Goal: Information Seeking & Learning: Learn about a topic

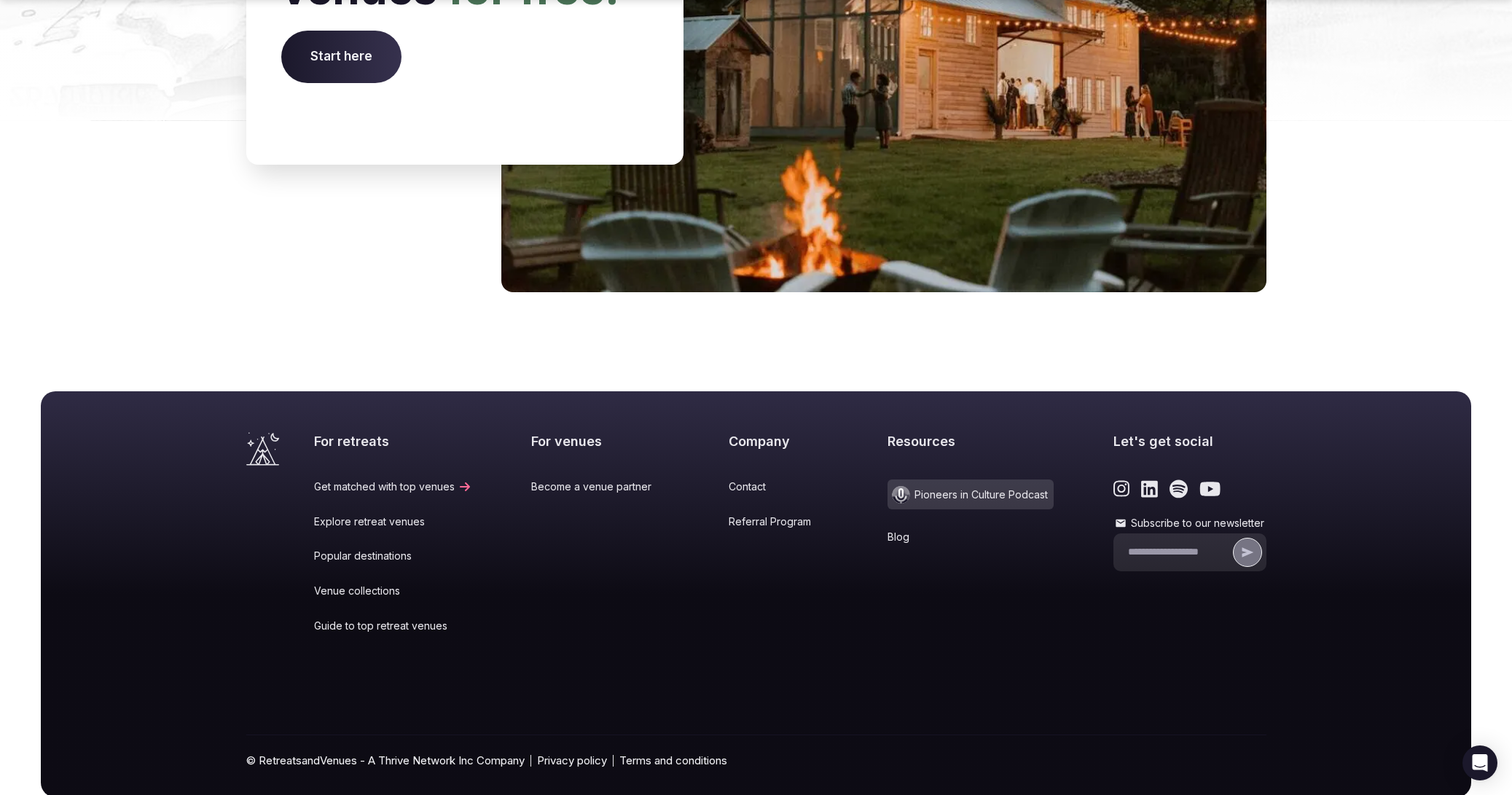
scroll to position [5915, 0]
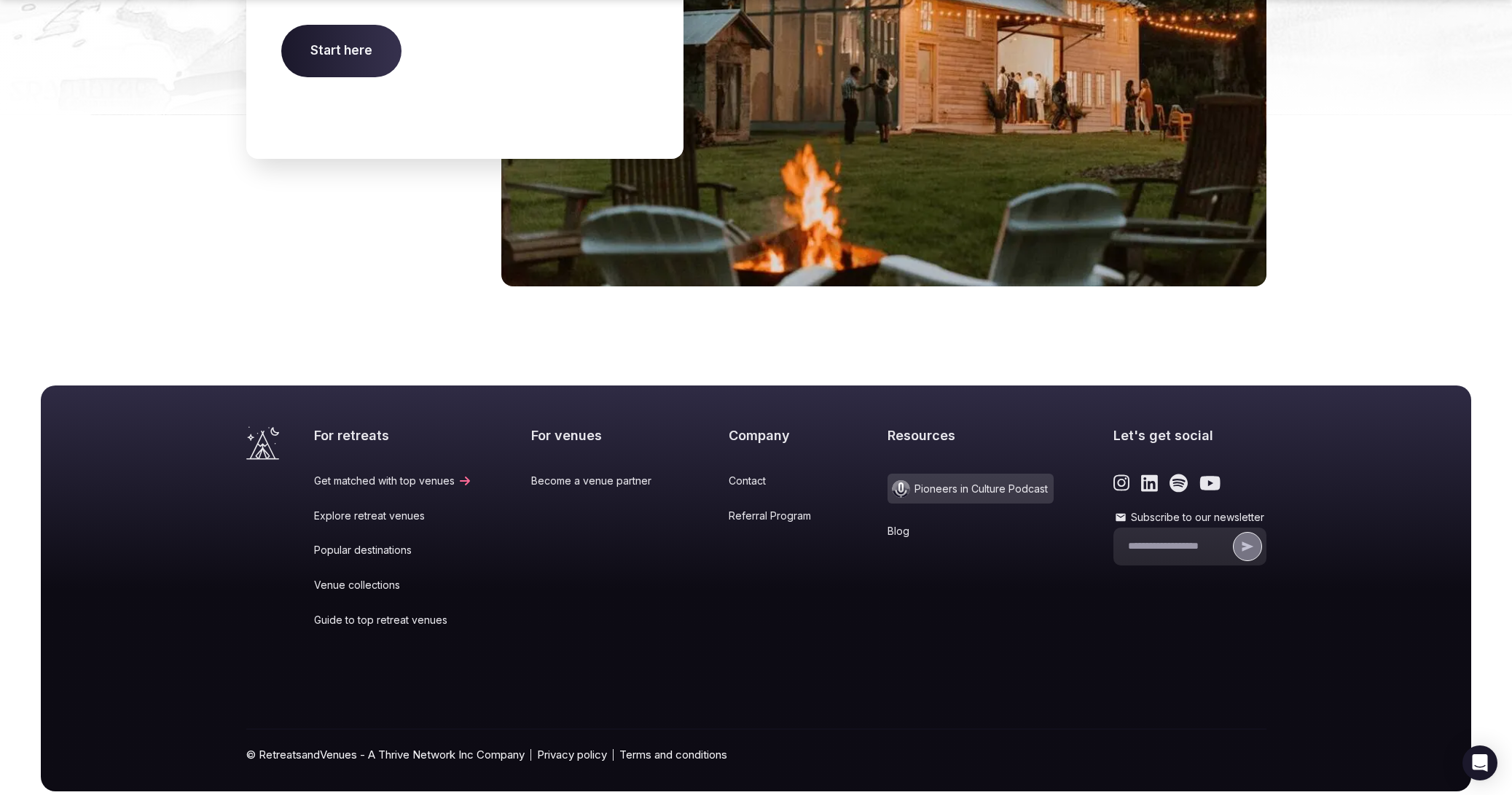
click at [888, 524] on link "Blog" at bounding box center [971, 531] width 166 height 14
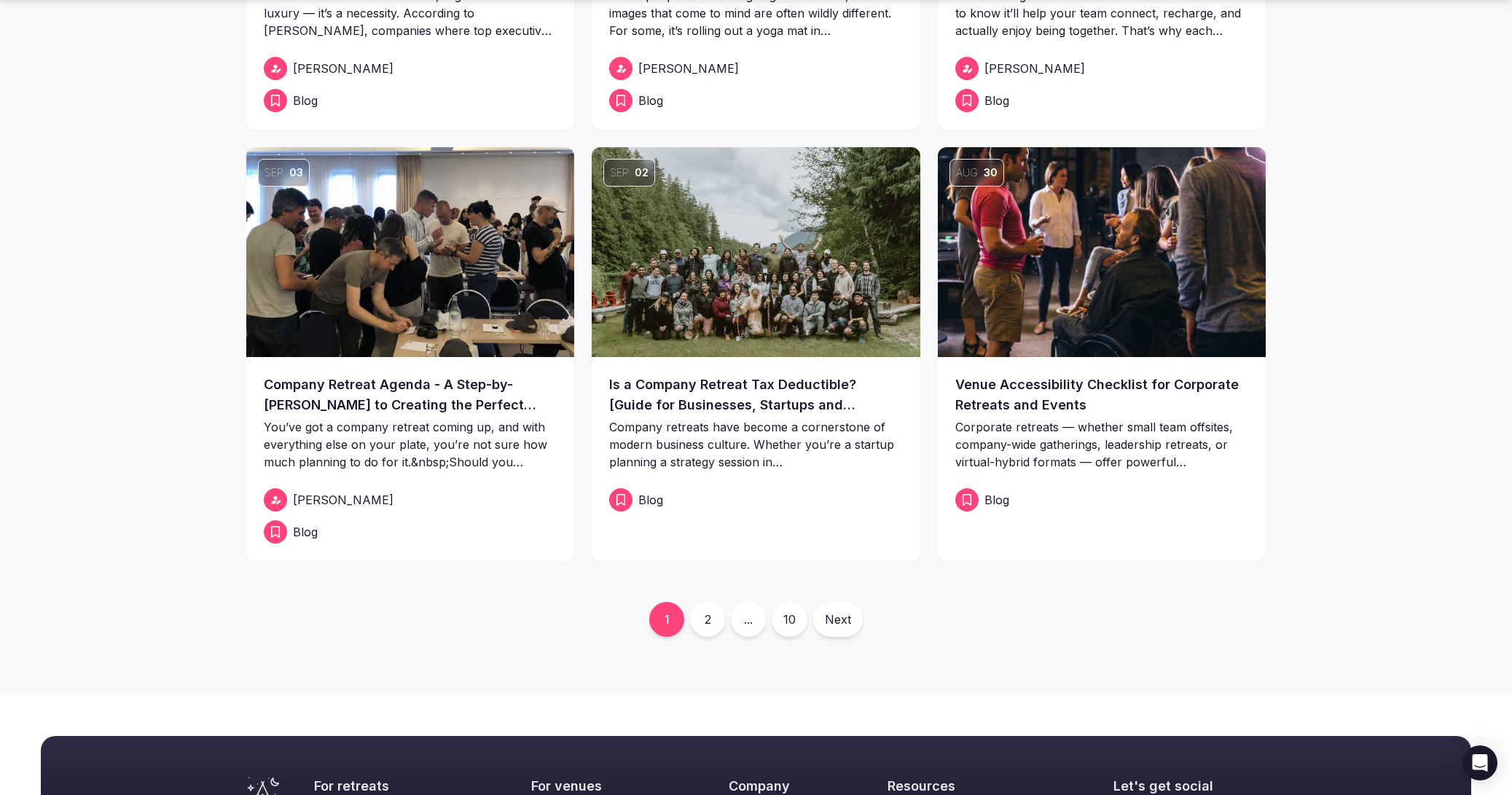
scroll to position [387, 0]
click at [711, 617] on link "2" at bounding box center [708, 619] width 35 height 35
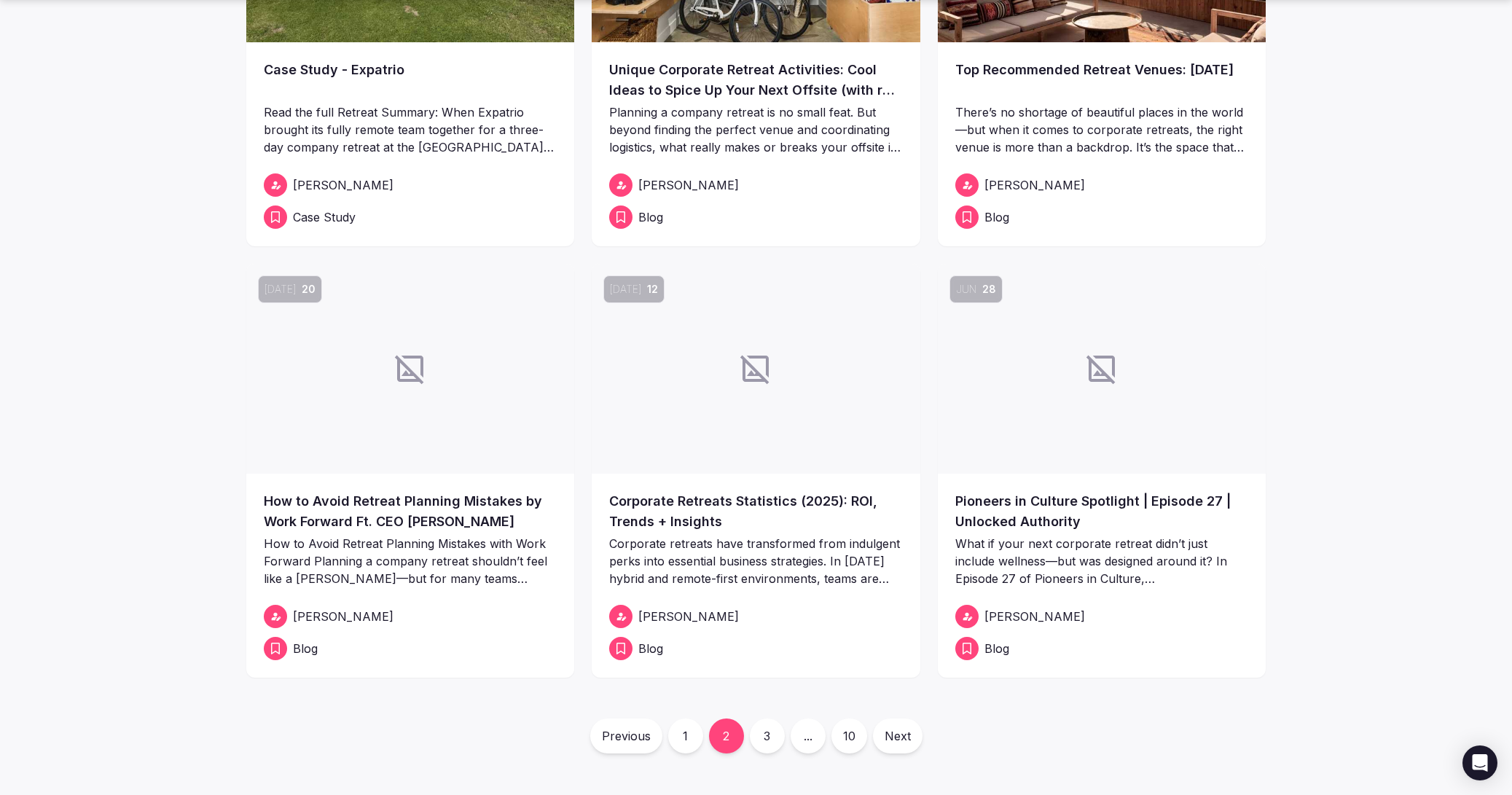
scroll to position [272, 0]
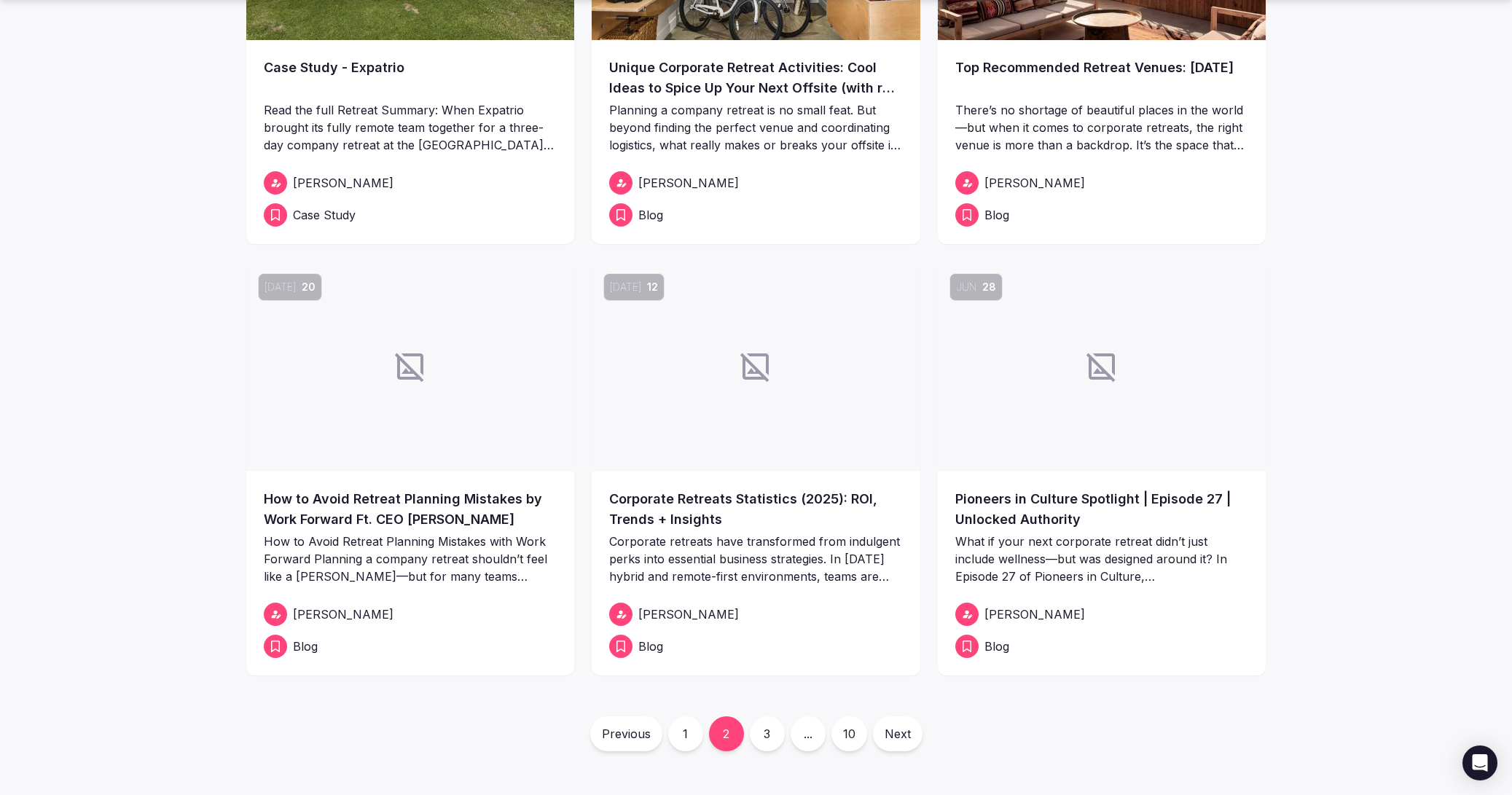
click at [487, 513] on link "How to Avoid Retreat Planning Mistakes by Work Forward Ft. CEO [PERSON_NAME]" at bounding box center [410, 509] width 294 height 41
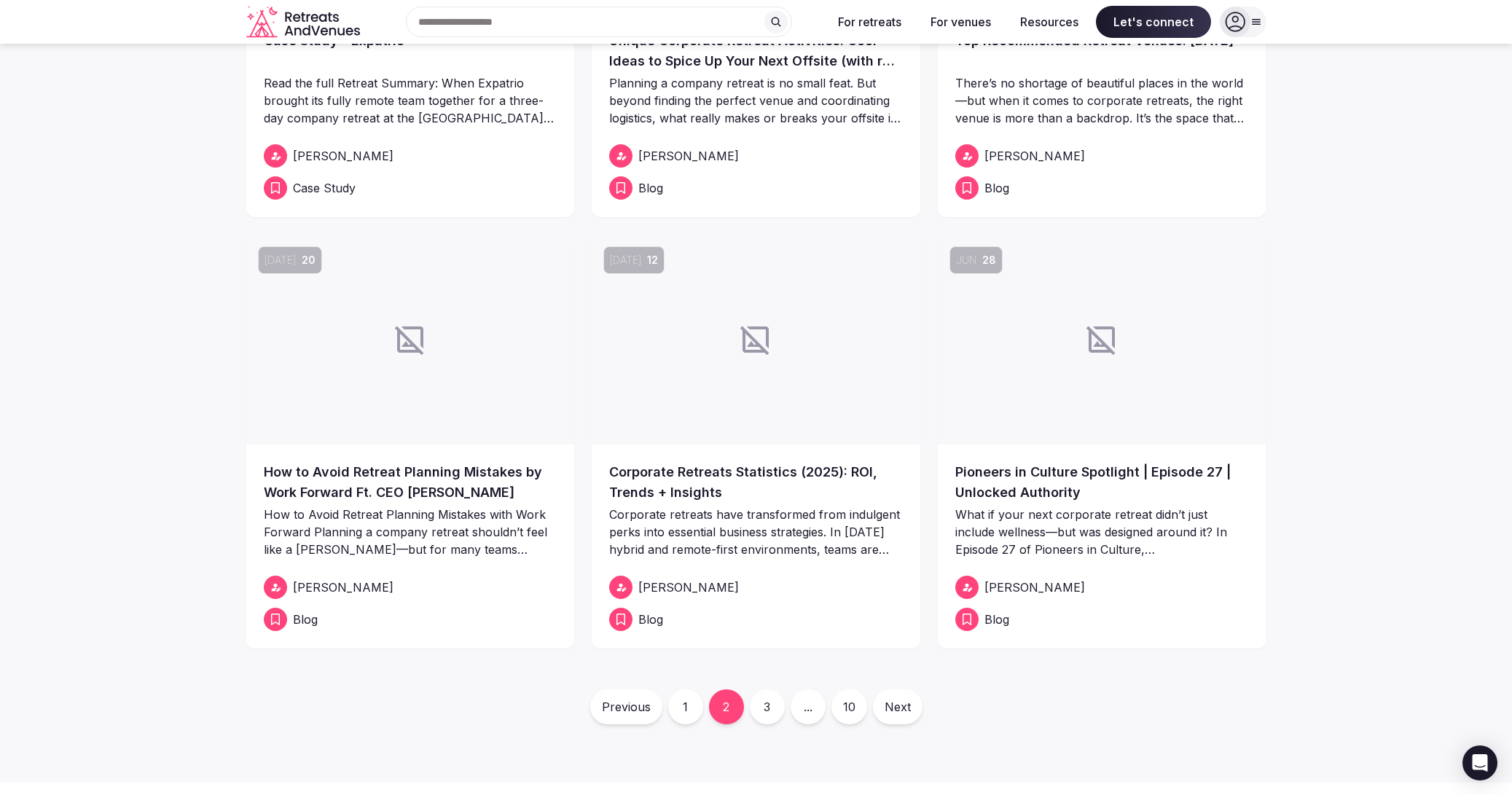
scroll to position [284, 0]
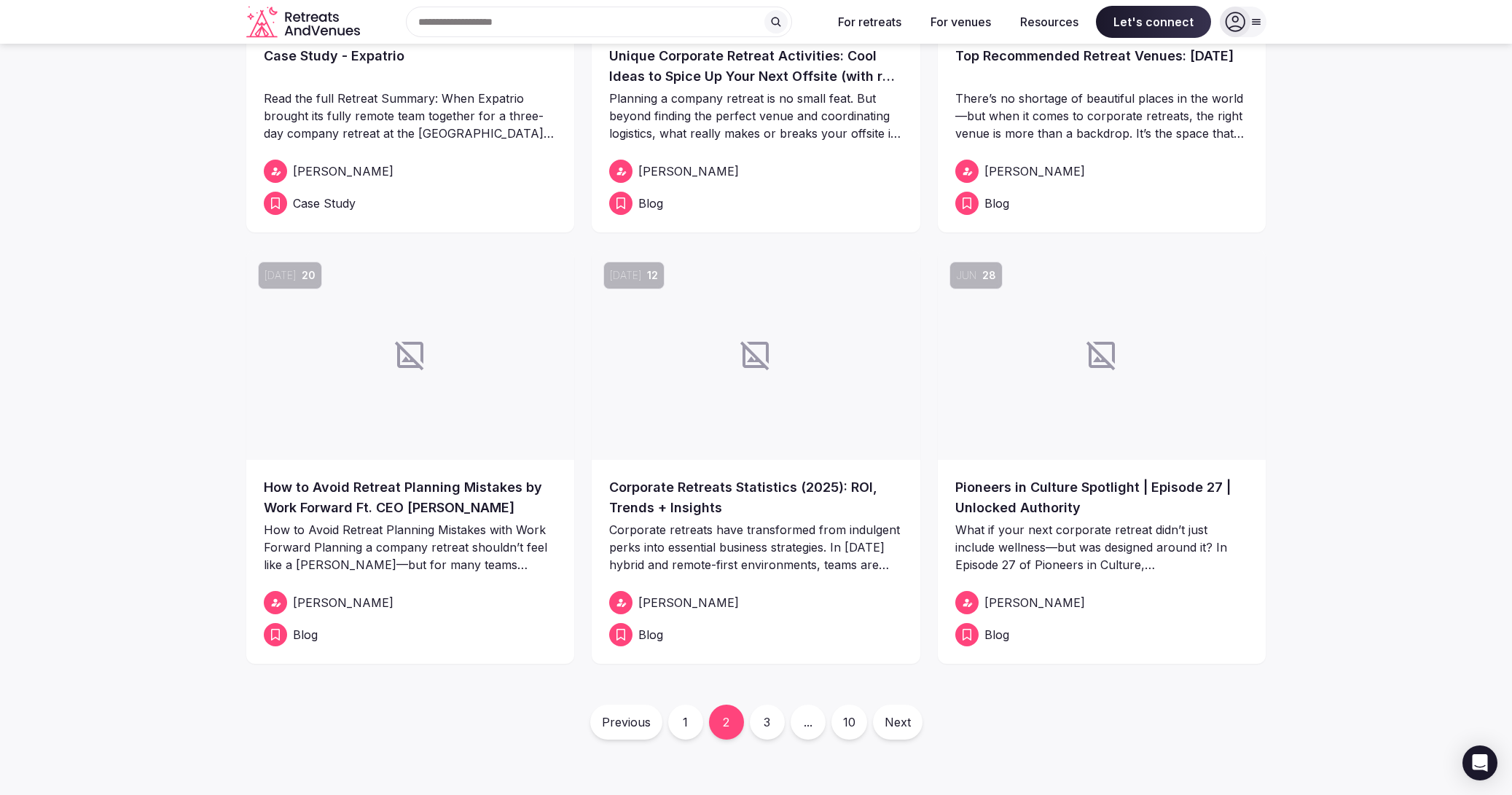
click at [677, 718] on link "1" at bounding box center [686, 723] width 35 height 35
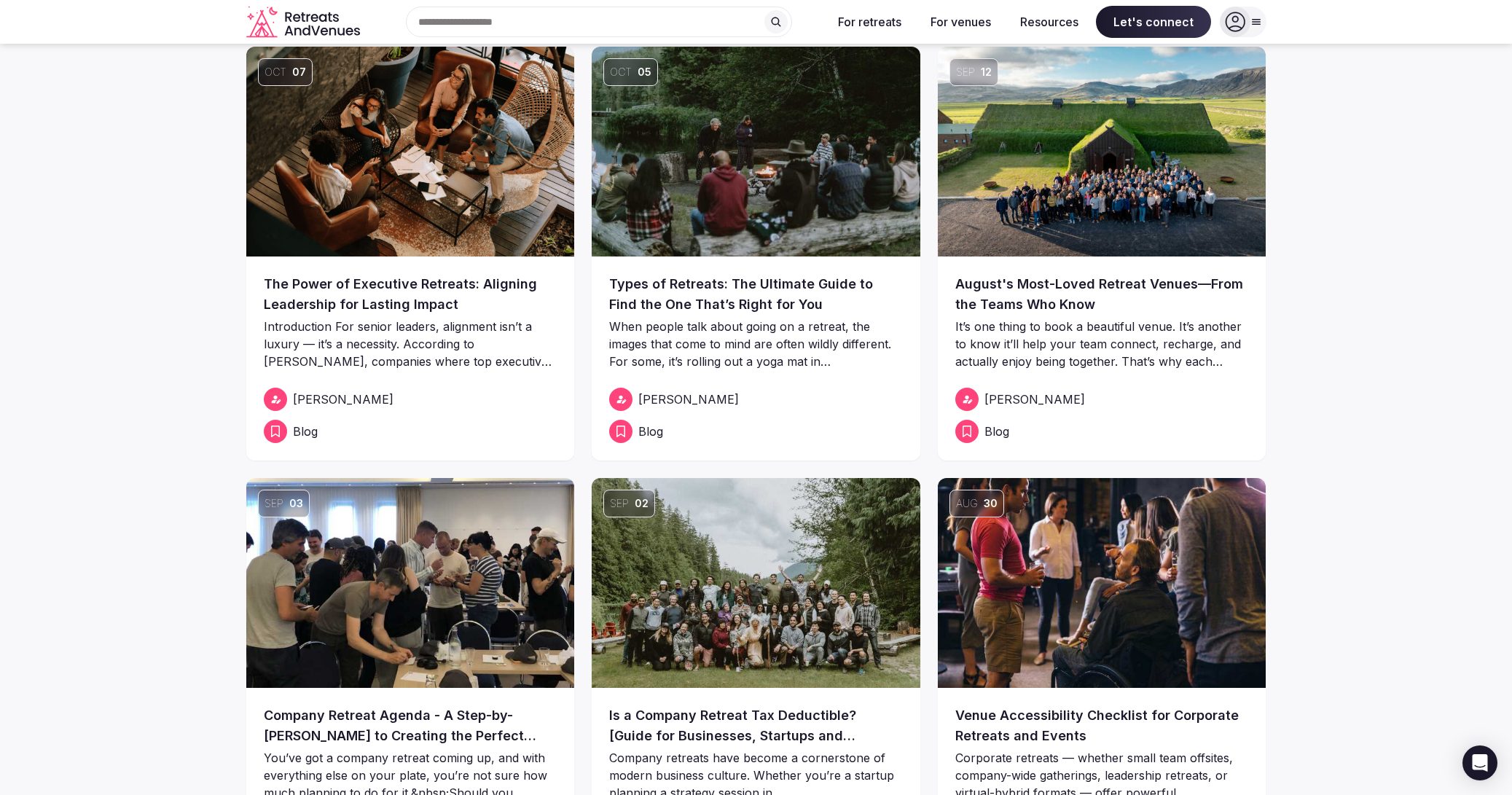
scroll to position [17, 0]
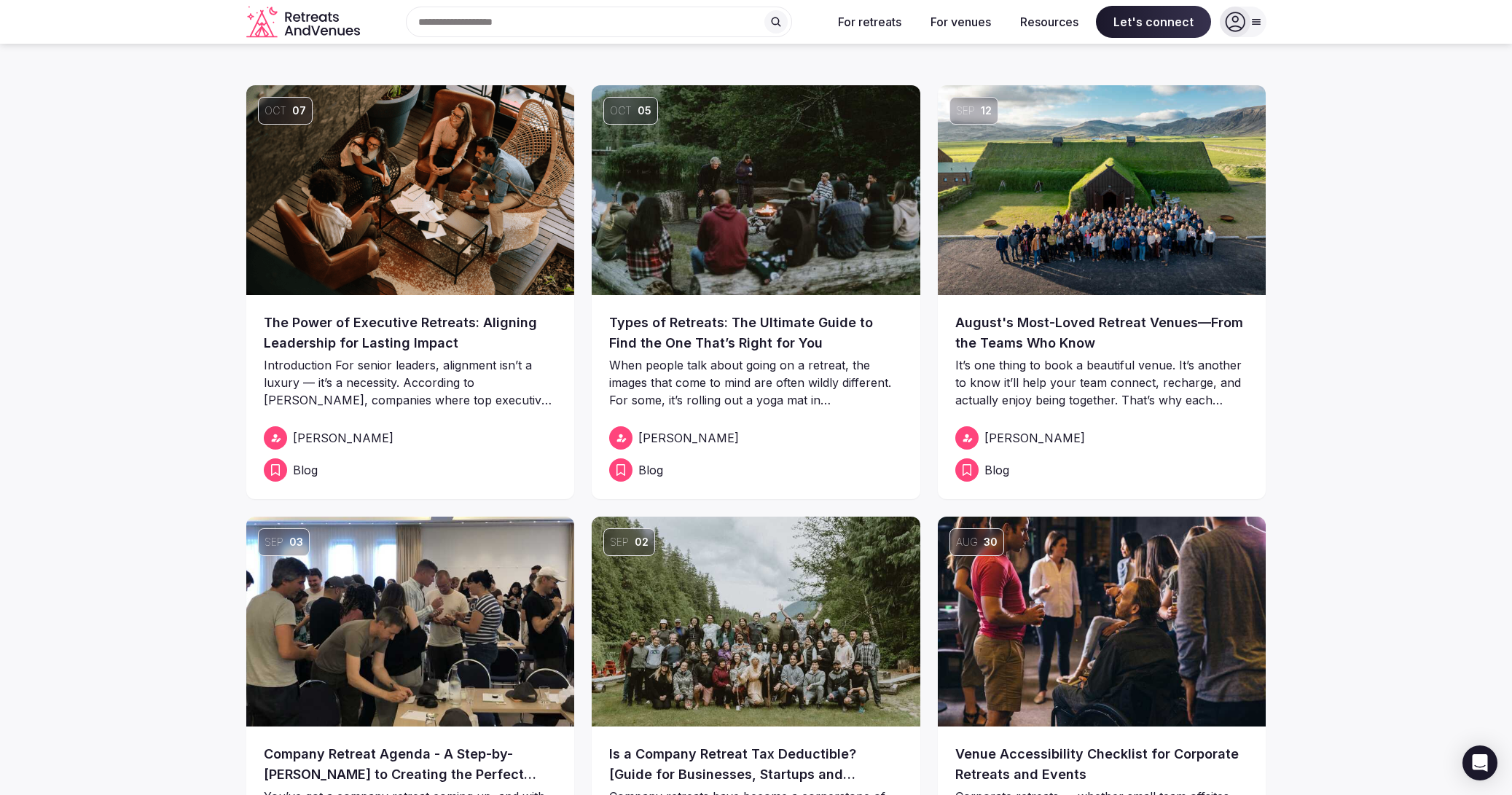
click at [416, 315] on link "The Power of Executive Retreats: Aligning Leadership for Lasting Impact" at bounding box center [410, 333] width 294 height 41
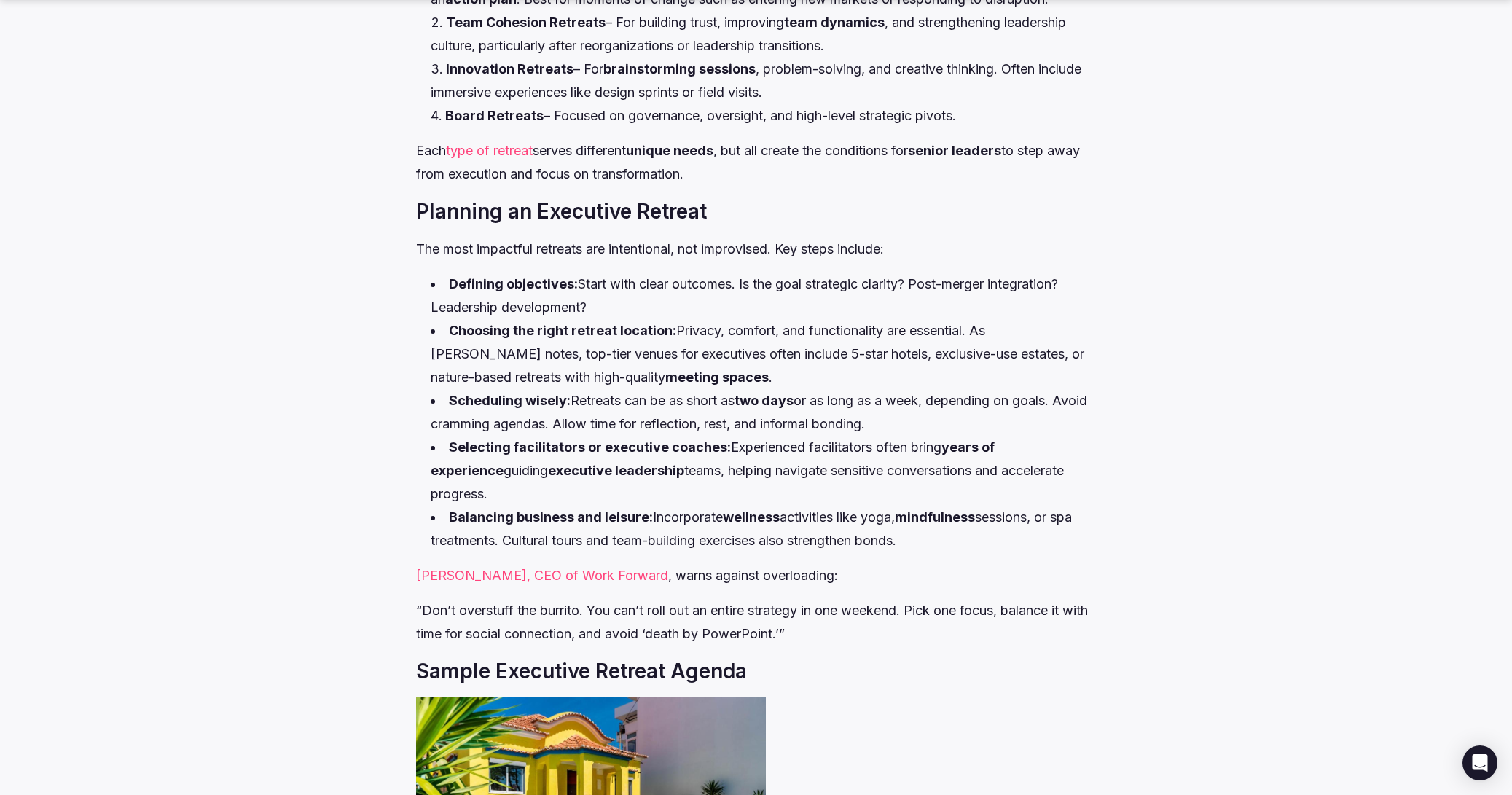
scroll to position [3832, 0]
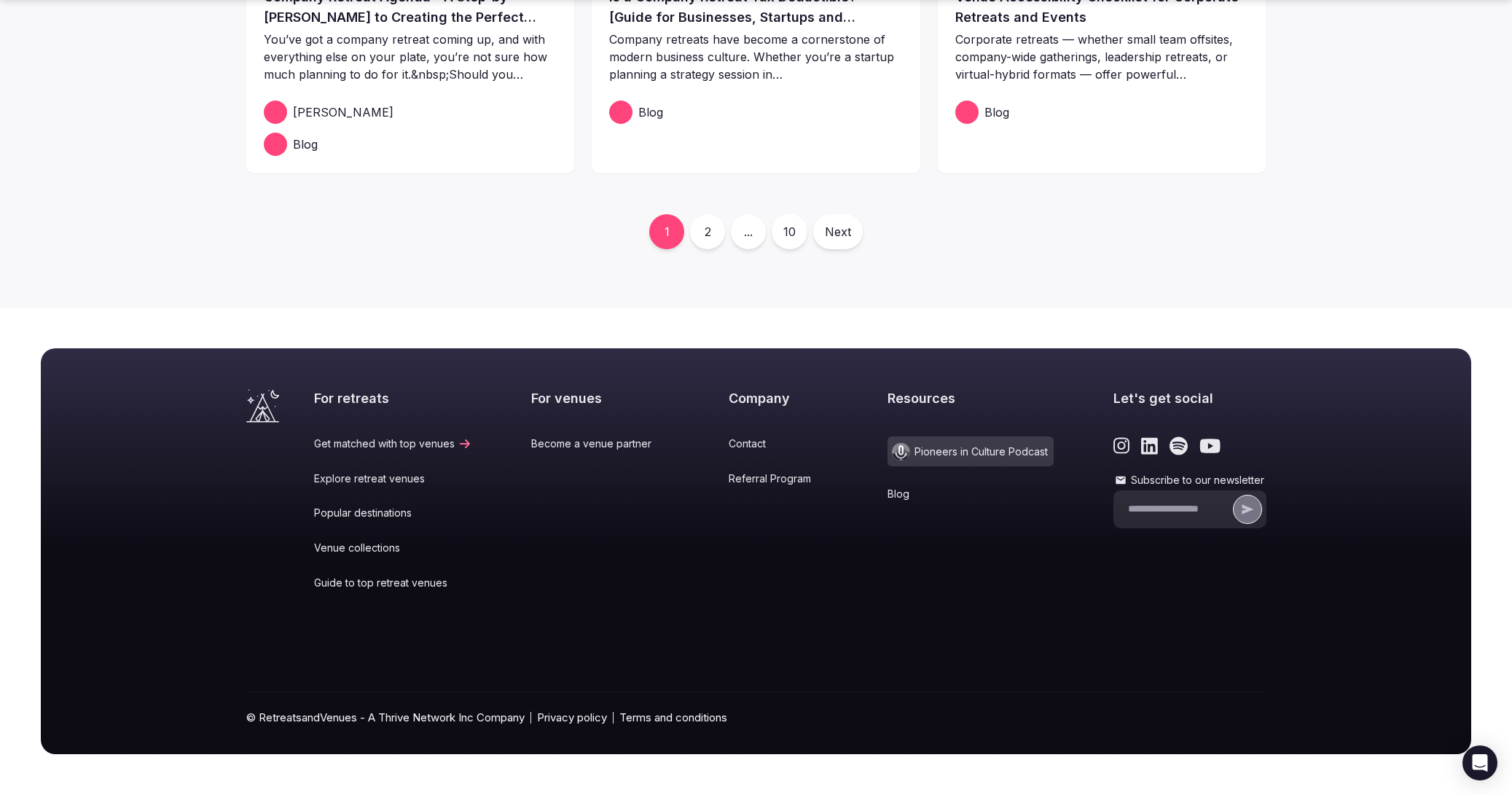
scroll to position [17, 0]
